Goal: Find specific page/section: Find specific page/section

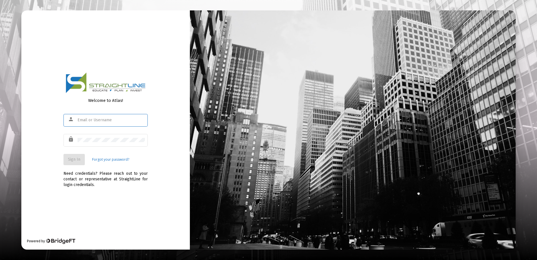
type input "[EMAIL_ADDRESS][DOMAIN_NAME]"
click at [78, 159] on span "Sign In" at bounding box center [74, 159] width 12 height 5
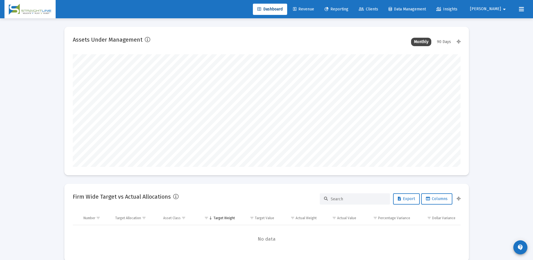
scroll to position [112, 388]
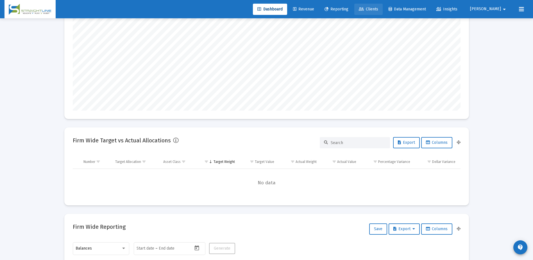
click at [378, 7] on span "Clients" at bounding box center [368, 9] width 19 height 5
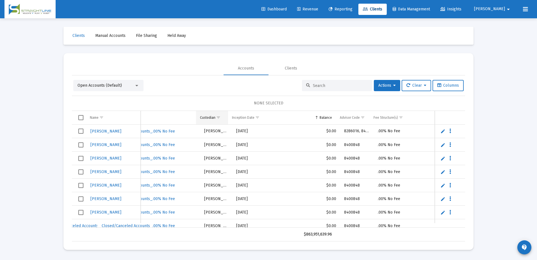
click at [218, 118] on span "Show filter options for column 'Custodian'" at bounding box center [218, 117] width 4 height 4
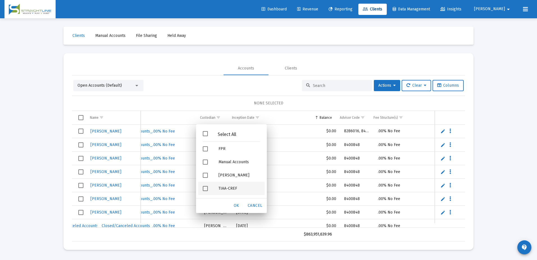
click at [203, 191] on div "Filter options" at bounding box center [205, 188] width 5 height 5
click at [237, 205] on span "OK" at bounding box center [237, 205] width 6 height 5
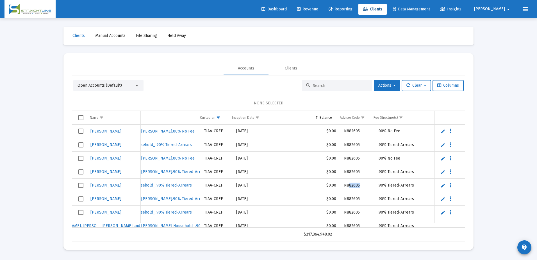
drag, startPoint x: 357, startPoint y: 183, endPoint x: 344, endPoint y: 185, distance: 12.8
click at [344, 185] on td "N882605" at bounding box center [357, 184] width 34 height 13
